Goal: Task Accomplishment & Management: Complete application form

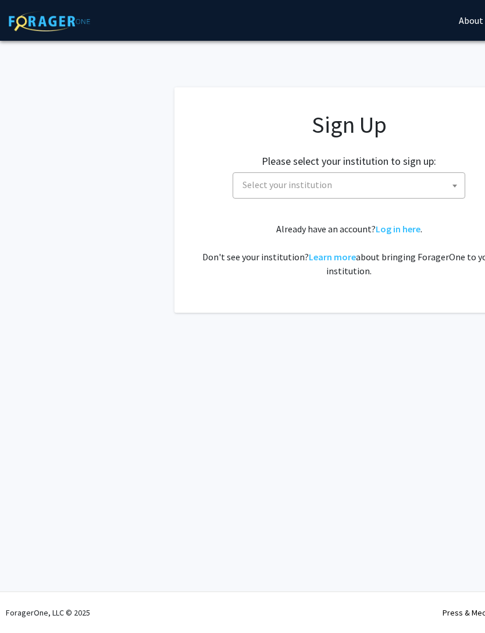
click at [388, 191] on span "Select your institution" at bounding box center [351, 185] width 227 height 24
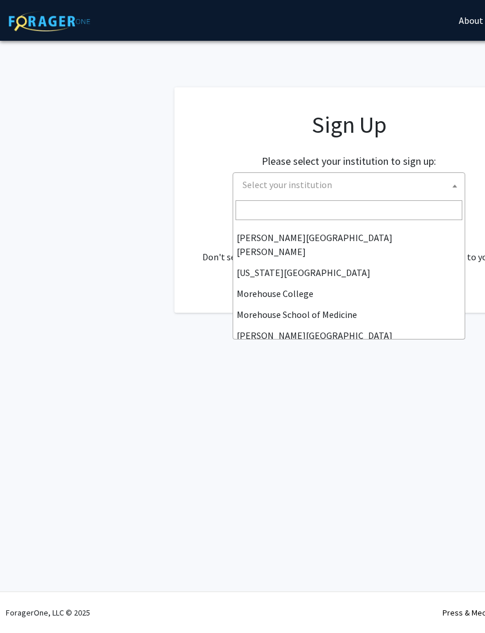
scroll to position [215, 0]
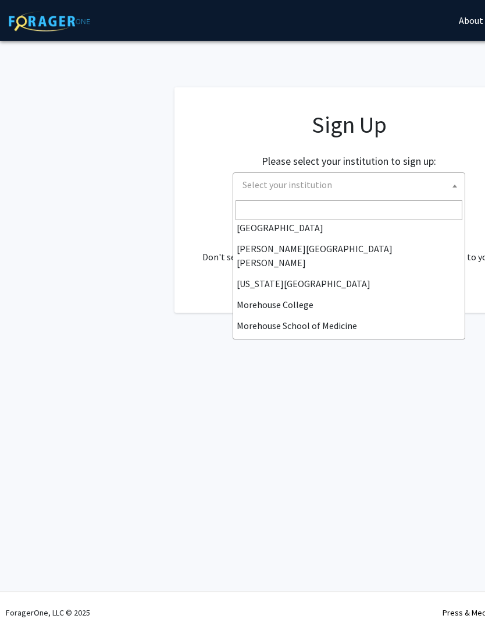
select select "1"
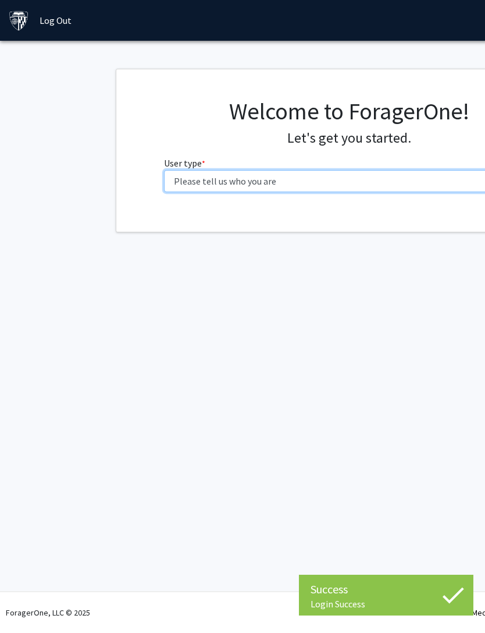
click at [375, 181] on select "Please tell us who you are Undergraduate Student Master's Student Doctoral Cand…" at bounding box center [349, 181] width 371 height 22
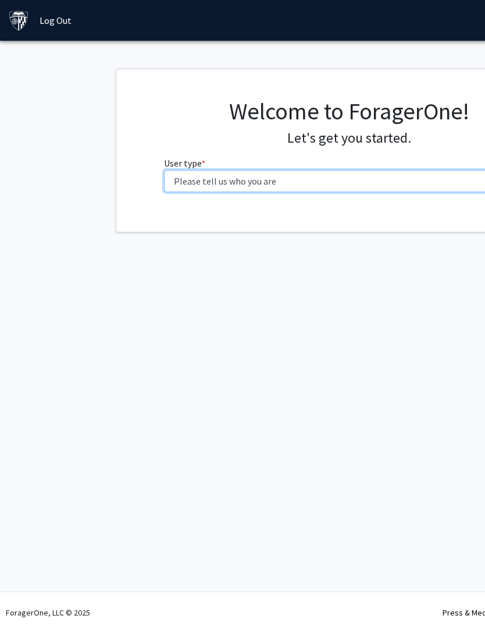
select select "5: faculty"
